Goal: Information Seeking & Learning: Learn about a topic

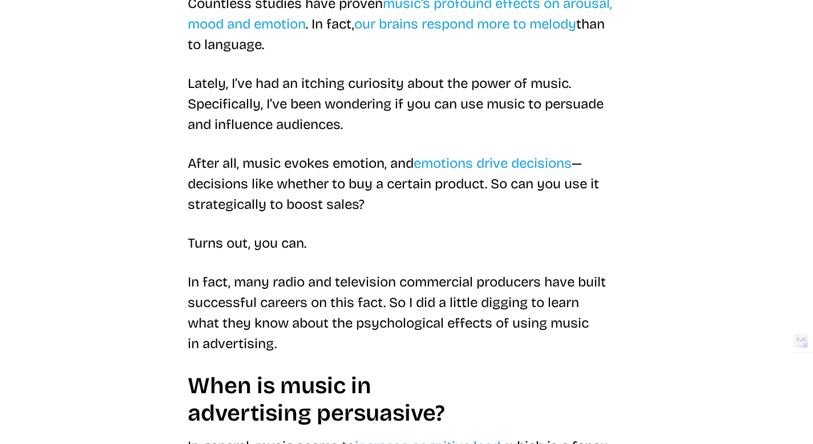
scroll to position [382, 0]
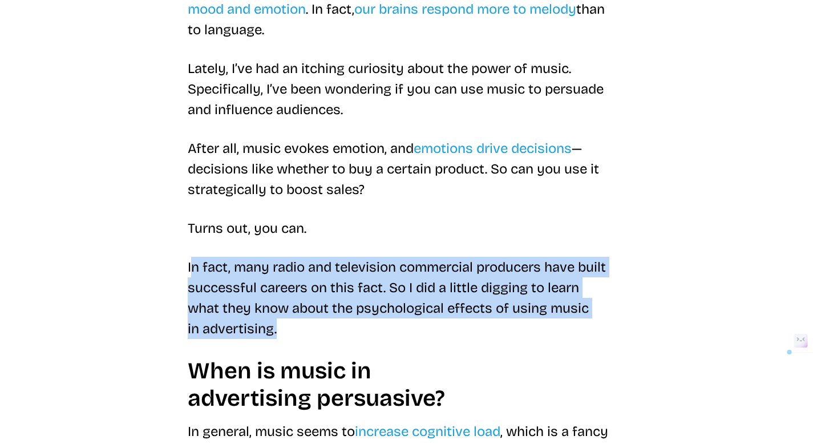
drag, startPoint x: 191, startPoint y: 265, endPoint x: 278, endPoint y: 326, distance: 106.0
click at [278, 326] on p "In fact, many radio and television commercial producers have built successful c…" at bounding box center [407, 298] width 438 height 82
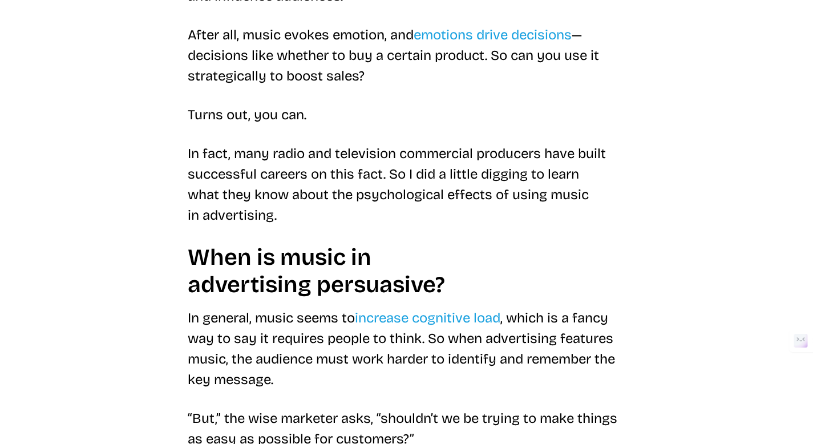
scroll to position [510, 0]
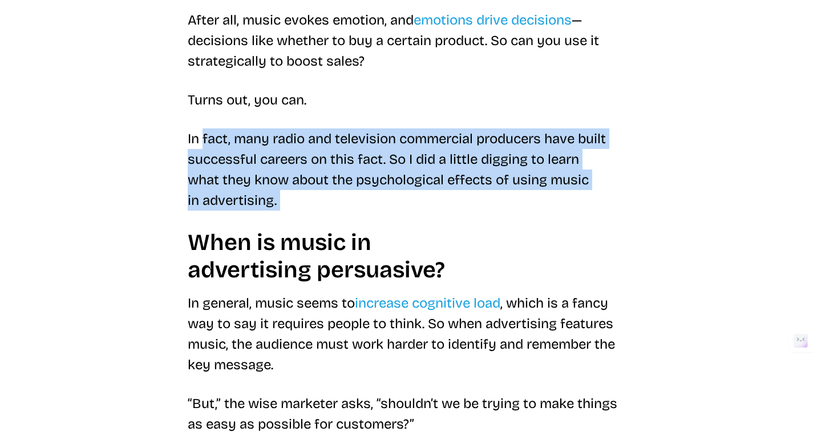
drag, startPoint x: 201, startPoint y: 147, endPoint x: 345, endPoint y: 286, distance: 200.9
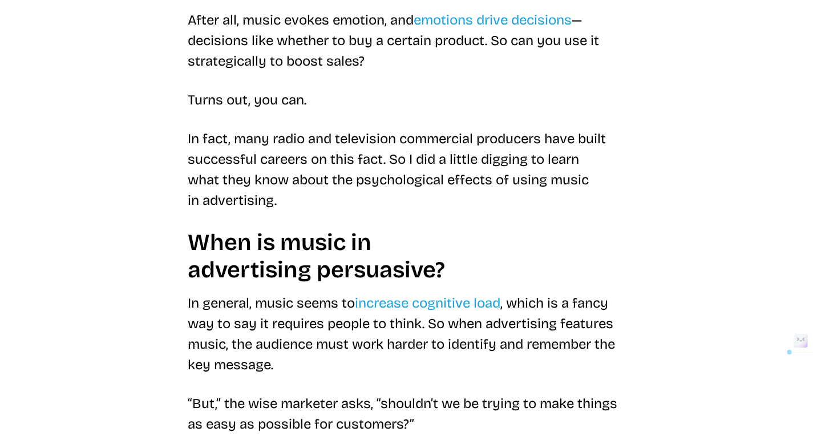
click at [240, 277] on h2 "When is music in advertising persuasive?" at bounding box center [407, 256] width 438 height 55
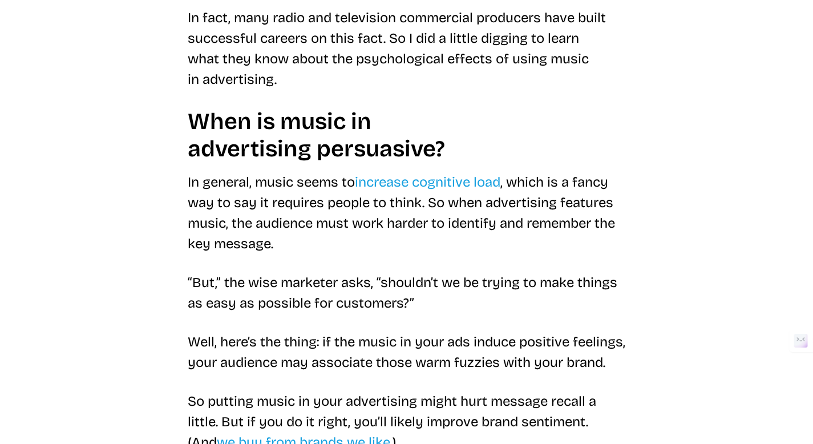
click at [197, 191] on p "In general, music seems to increase cognitive load , which is a fancy way to sa…" at bounding box center [407, 213] width 438 height 82
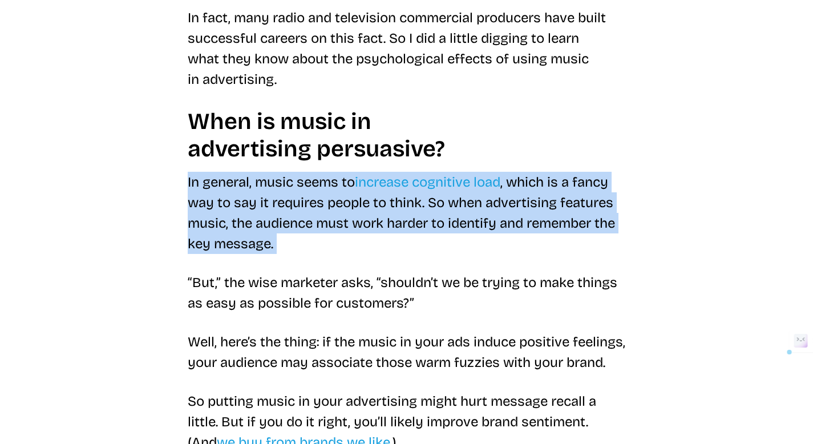
drag, startPoint x: 186, startPoint y: 183, endPoint x: 307, endPoint y: 248, distance: 137.8
click at [306, 247] on p "In general, music seems to increase cognitive load , which is a fancy way to sa…" at bounding box center [407, 213] width 438 height 82
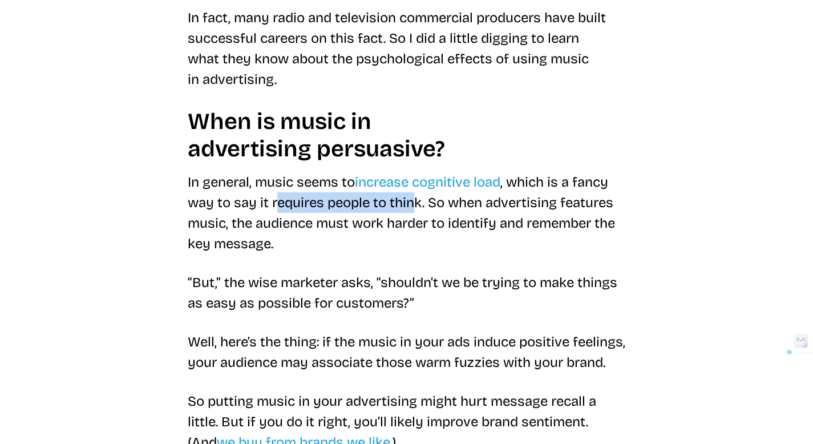
drag, startPoint x: 275, startPoint y: 198, endPoint x: 412, endPoint y: 204, distance: 136.4
click at [412, 204] on p "In general, music seems to increase cognitive load , which is a fancy way to sa…" at bounding box center [407, 213] width 438 height 82
click at [427, 204] on p "In general, music seems to increase cognitive load , which is a fancy way to sa…" at bounding box center [407, 213] width 438 height 82
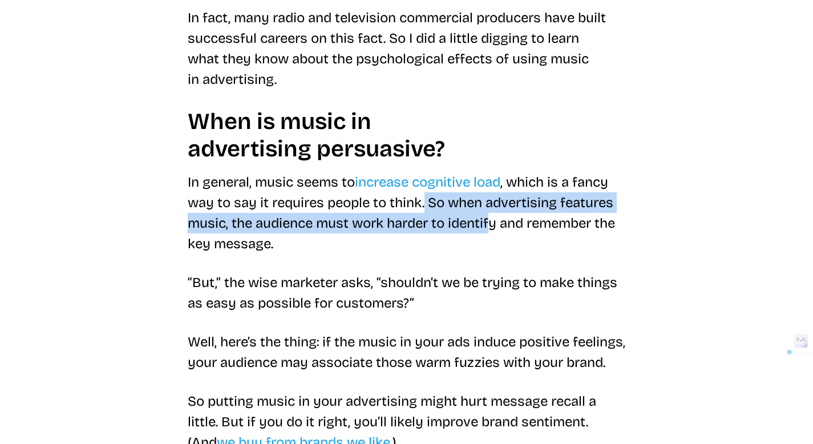
drag, startPoint x: 427, startPoint y: 204, endPoint x: 498, endPoint y: 226, distance: 74.7
click at [498, 226] on p "In general, music seems to increase cognitive load , which is a fancy way to sa…" at bounding box center [407, 213] width 438 height 82
click at [496, 226] on p "In general, music seems to increase cognitive load , which is a fancy way to sa…" at bounding box center [407, 213] width 438 height 82
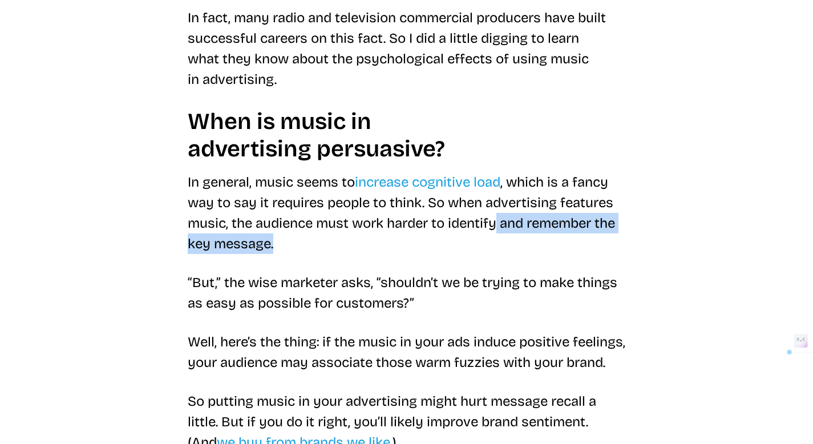
drag, startPoint x: 496, startPoint y: 226, endPoint x: 358, endPoint y: 245, distance: 139.3
click at [358, 245] on p "In general, music seems to increase cognitive load , which is a fancy way to sa…" at bounding box center [407, 213] width 438 height 82
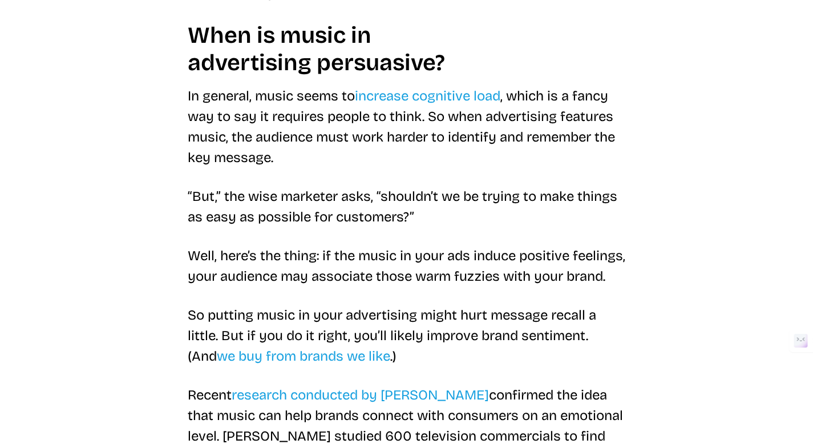
click at [263, 209] on p "“But,” the wise marketer asks, “shouldn’t we be trying to make things as easy a…" at bounding box center [407, 206] width 438 height 41
drag, startPoint x: 204, startPoint y: 192, endPoint x: 342, endPoint y: 208, distance: 138.9
click at [342, 208] on p "“But,” the wise marketer asks, “shouldn’t we be trying to make things as easy a…" at bounding box center [407, 206] width 438 height 41
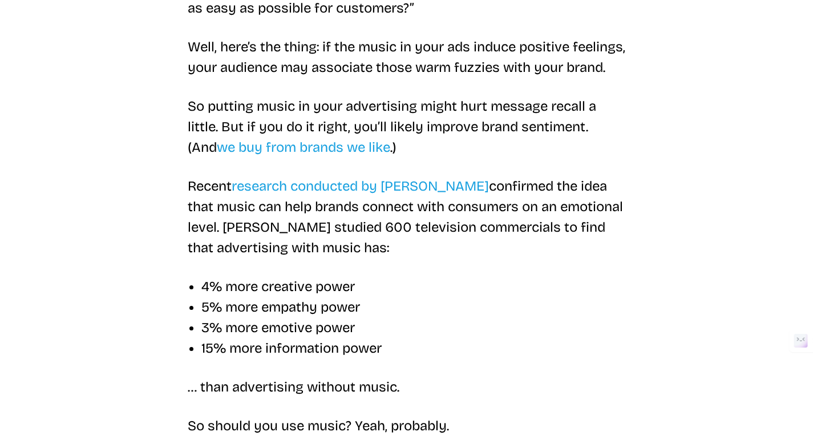
scroll to position [934, 0]
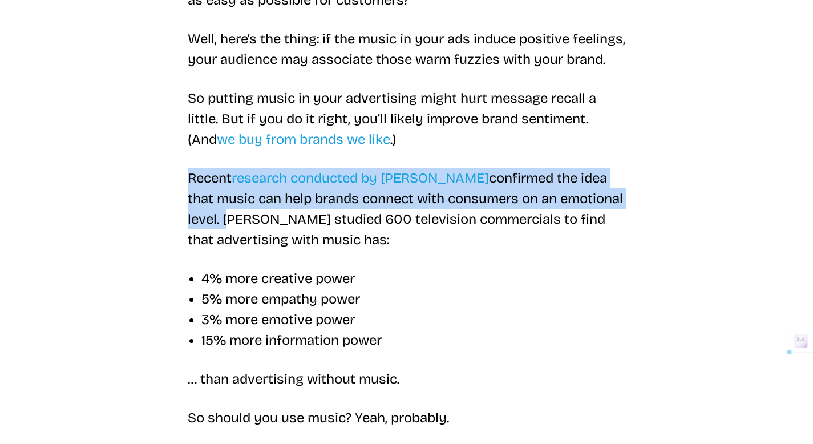
drag, startPoint x: 187, startPoint y: 200, endPoint x: 224, endPoint y: 244, distance: 57.5
click at [224, 244] on p "Recent research conducted by [PERSON_NAME] confirmed the idea that music can he…" at bounding box center [407, 209] width 438 height 82
click at [223, 244] on p "Recent research conducted by [PERSON_NAME] confirmed the idea that music can he…" at bounding box center [407, 209] width 438 height 82
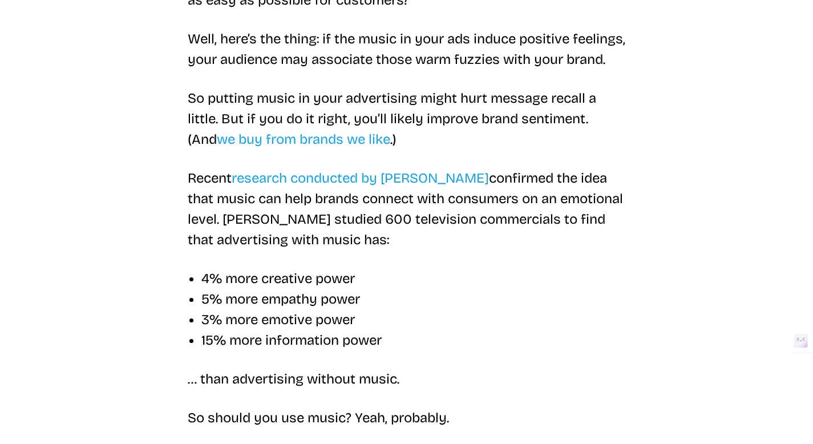
click at [188, 220] on p "Recent research conducted by [PERSON_NAME] confirmed the idea that music can he…" at bounding box center [407, 209] width 438 height 82
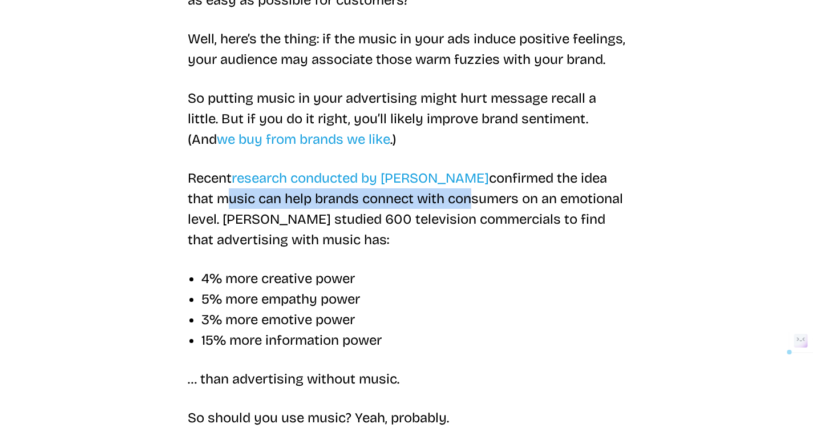
drag, startPoint x: 188, startPoint y: 220, endPoint x: 436, endPoint y: 220, distance: 248.7
click at [436, 220] on p "Recent research conducted by [PERSON_NAME] confirmed the idea that music can he…" at bounding box center [407, 209] width 438 height 82
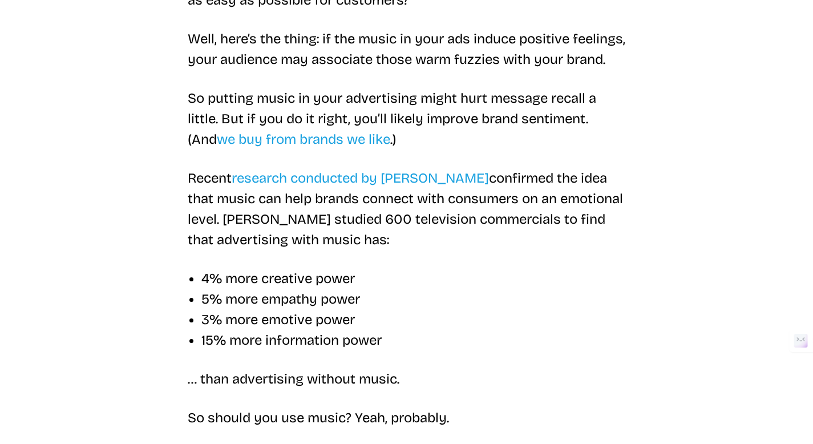
click at [500, 208] on p "Recent research conducted by [PERSON_NAME] confirmed the idea that music can he…" at bounding box center [407, 209] width 438 height 82
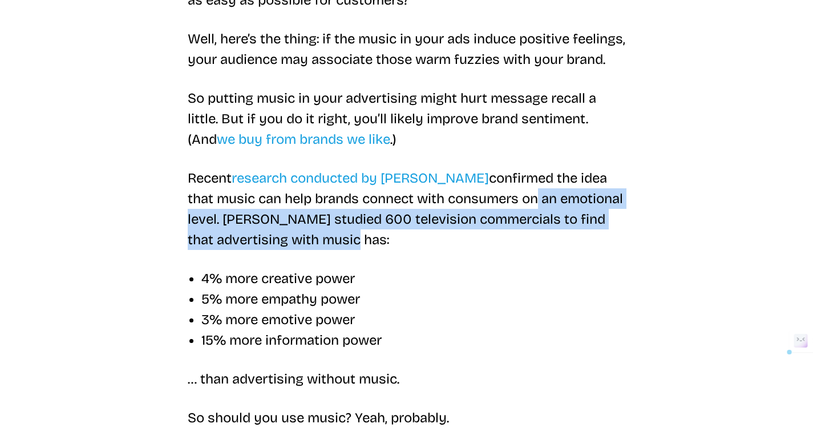
drag, startPoint x: 505, startPoint y: 217, endPoint x: 380, endPoint y: 262, distance: 133.0
click at [380, 250] on p "Recent research conducted by [PERSON_NAME] confirmed the idea that music can he…" at bounding box center [407, 209] width 438 height 82
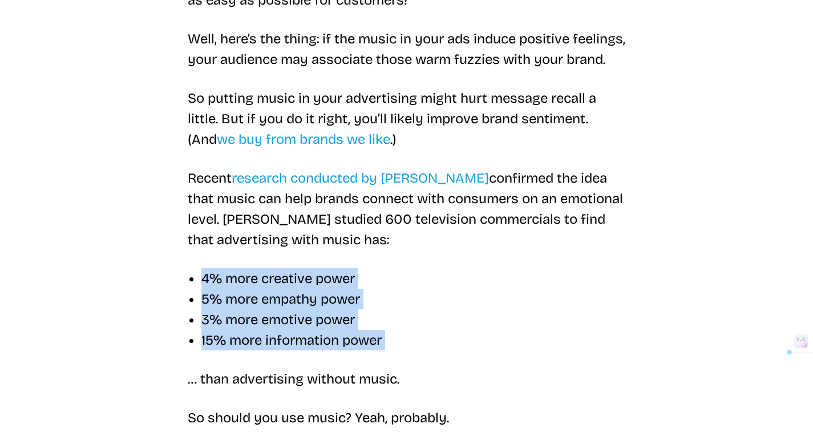
drag, startPoint x: 201, startPoint y: 298, endPoint x: 424, endPoint y: 373, distance: 235.2
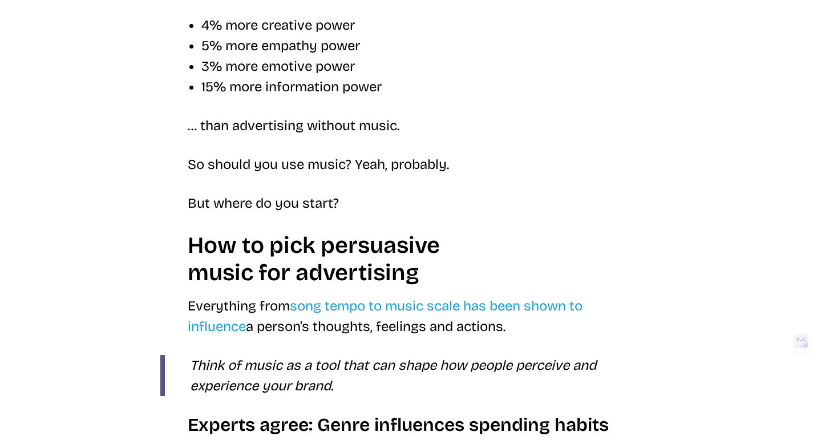
scroll to position [1188, 0]
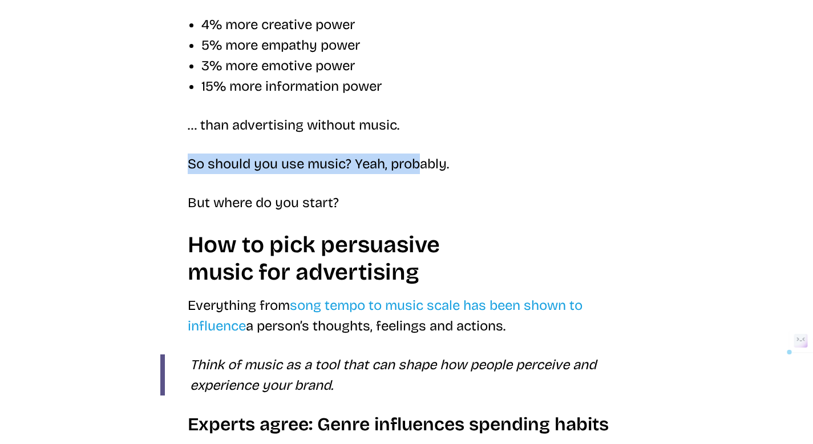
drag, startPoint x: 179, startPoint y: 172, endPoint x: 421, endPoint y: 189, distance: 243.6
click at [421, 189] on div "Discover how music in advertising can persuade audiences of all kinds, from gro…" at bounding box center [406, 315] width 493 height 2515
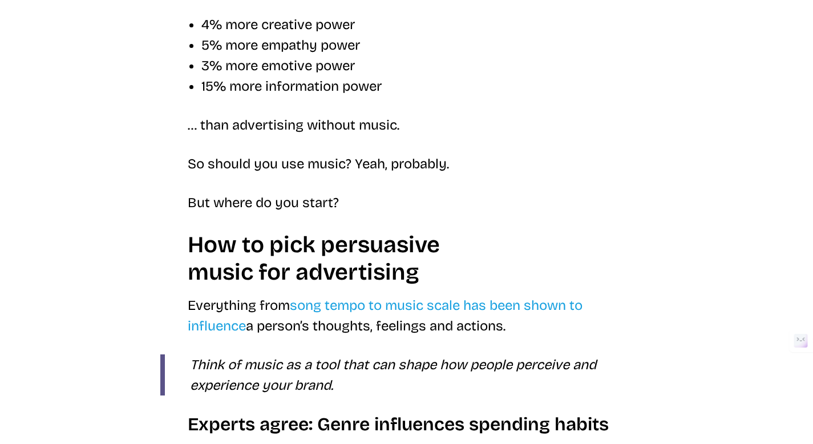
click at [459, 174] on p "So should you use music? Yeah, probably." at bounding box center [407, 163] width 438 height 21
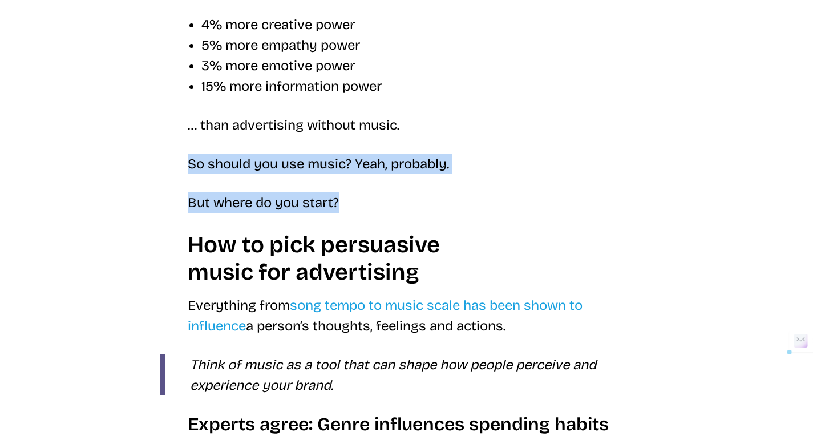
drag, startPoint x: 384, startPoint y: 230, endPoint x: 185, endPoint y: 181, distance: 205.7
click at [185, 181] on div "Discover how music in advertising can persuade audiences of all kinds, from gro…" at bounding box center [406, 315] width 493 height 2515
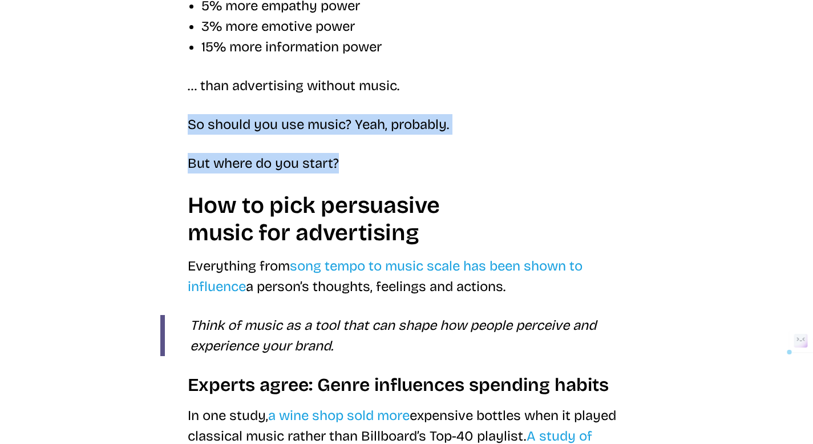
scroll to position [1230, 0]
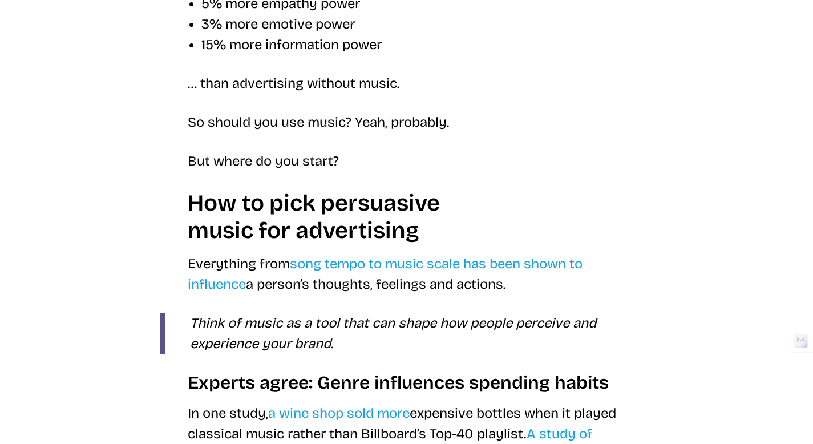
click at [196, 244] on h2 "How to pick persuasive music for advertising" at bounding box center [407, 216] width 438 height 55
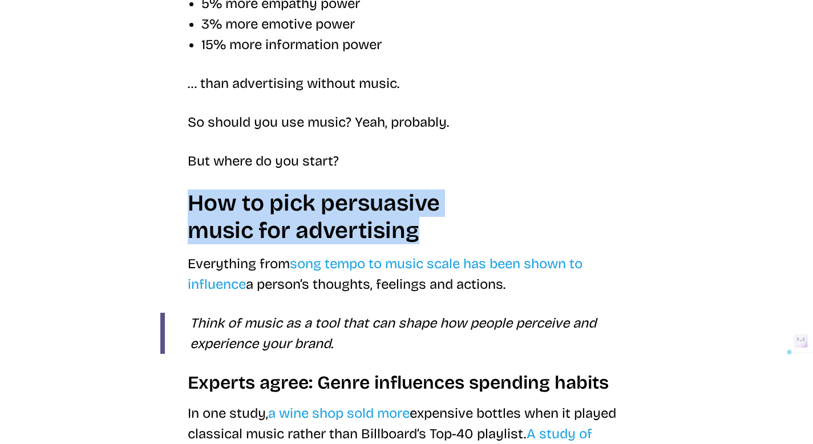
drag, startPoint x: 190, startPoint y: 222, endPoint x: 424, endPoint y: 256, distance: 235.6
click at [424, 244] on h2 "How to pick persuasive music for advertising" at bounding box center [407, 216] width 438 height 55
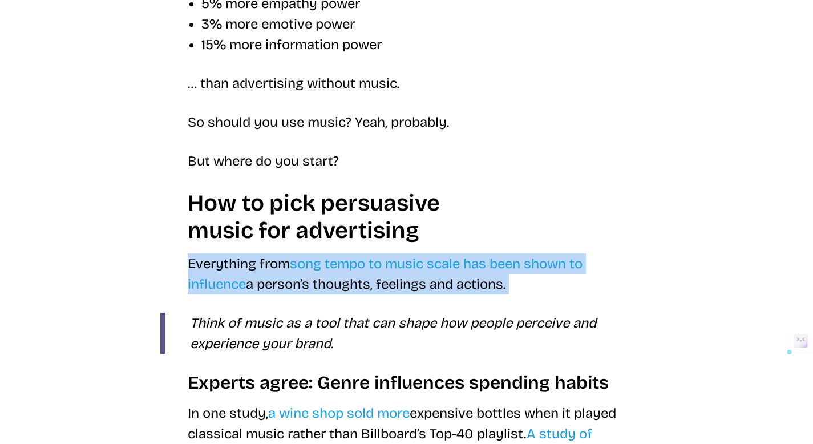
drag, startPoint x: 178, startPoint y: 285, endPoint x: 407, endPoint y: 319, distance: 231.2
click at [407, 319] on div "Discover how music in advertising can persuade audiences of all kinds, from gro…" at bounding box center [406, 274] width 493 height 2515
click at [449, 294] on p "Everything from song tempo to music scale has been shown to influence a person’…" at bounding box center [407, 273] width 438 height 41
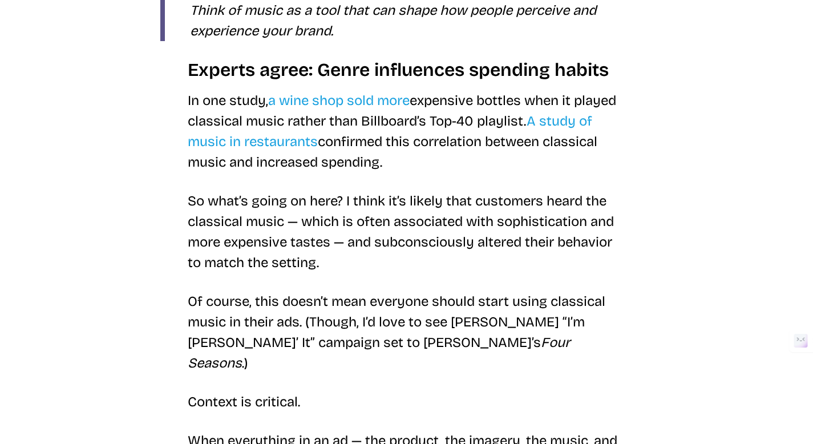
scroll to position [1543, 0]
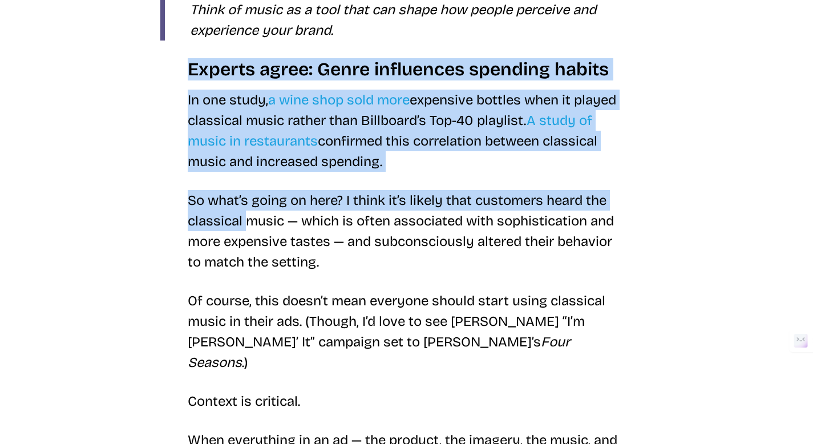
drag, startPoint x: 179, startPoint y: 93, endPoint x: 245, endPoint y: 242, distance: 163.4
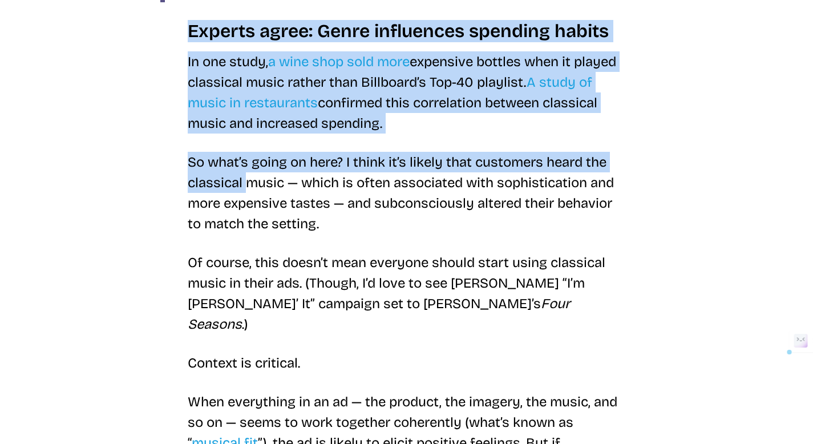
scroll to position [1551, 0]
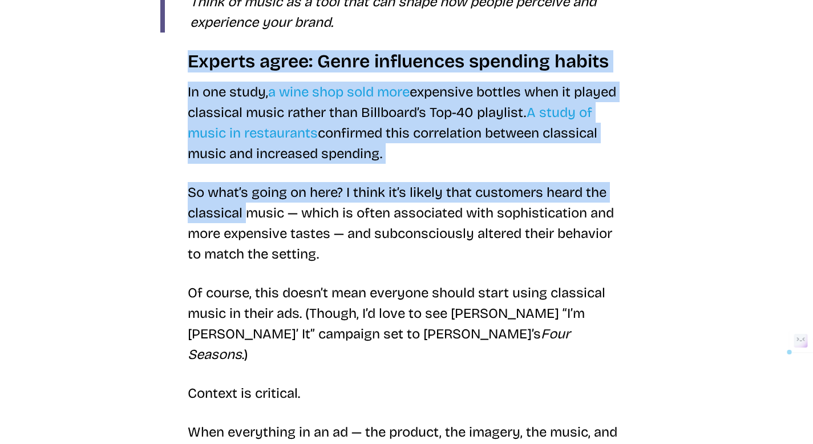
click at [188, 112] on p "In one study, a wine shop sold more expensive bottles when it played classical …" at bounding box center [407, 123] width 438 height 82
drag, startPoint x: 188, startPoint y: 112, endPoint x: 441, endPoint y: 173, distance: 260.3
click at [441, 164] on p "In one study, a wine shop sold more expensive bottles when it played classical …" at bounding box center [407, 123] width 438 height 82
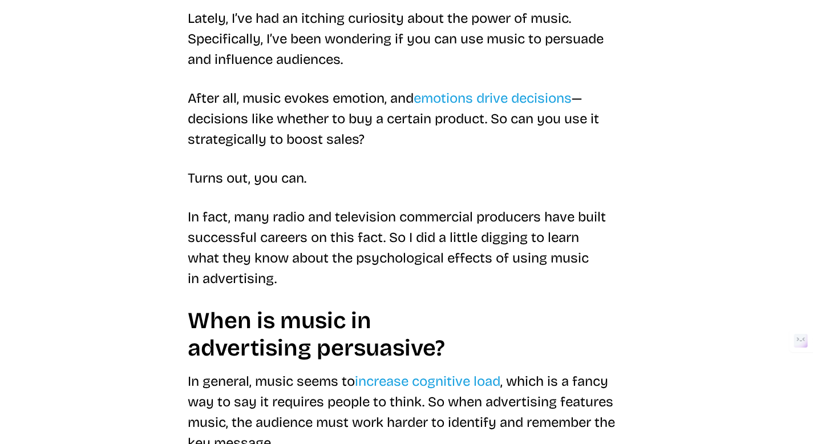
scroll to position [414, 0]
